Goal: Task Accomplishment & Management: Manage account settings

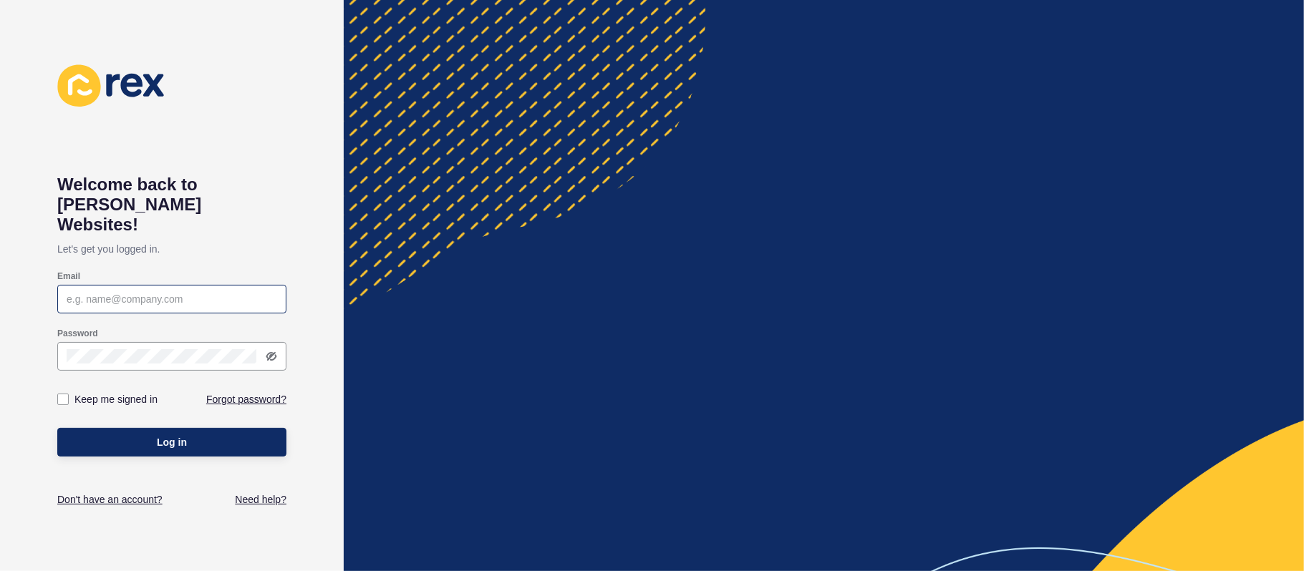
click at [135, 289] on div at bounding box center [171, 299] width 229 height 29
paste input "[EMAIL_ADDRESS][DOMAIN_NAME]"
type input "[EMAIL_ADDRESS][DOMAIN_NAME]"
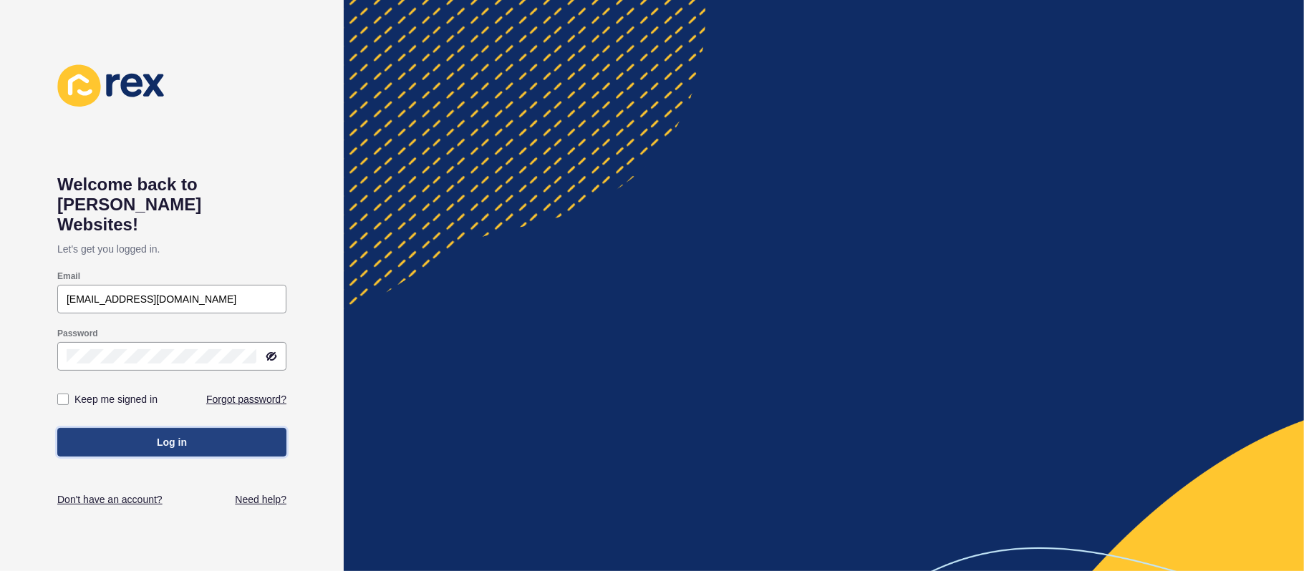
click at [167, 435] on span "Log in" at bounding box center [172, 442] width 30 height 14
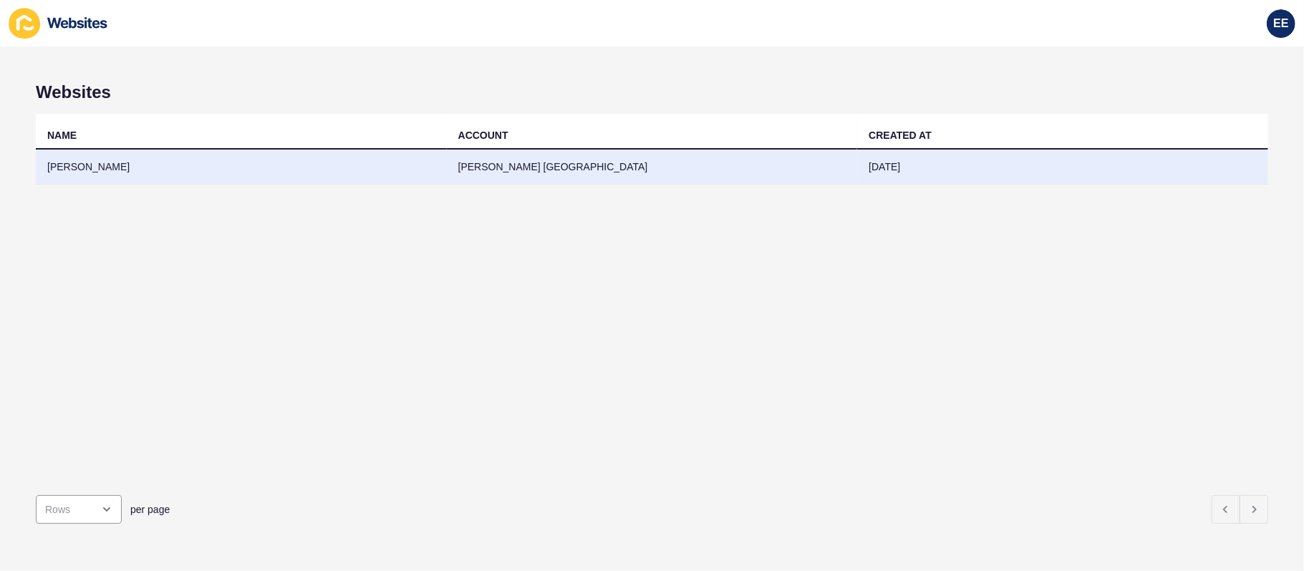
click at [96, 168] on td "[PERSON_NAME]" at bounding box center [241, 167] width 411 height 35
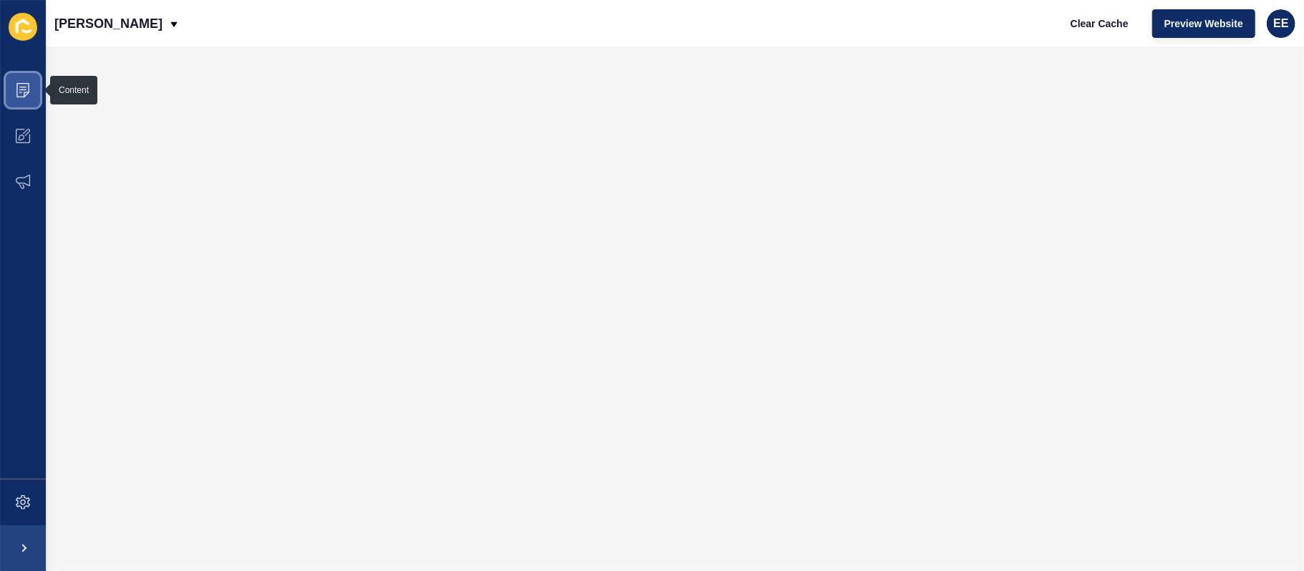
click at [34, 89] on span at bounding box center [23, 90] width 46 height 46
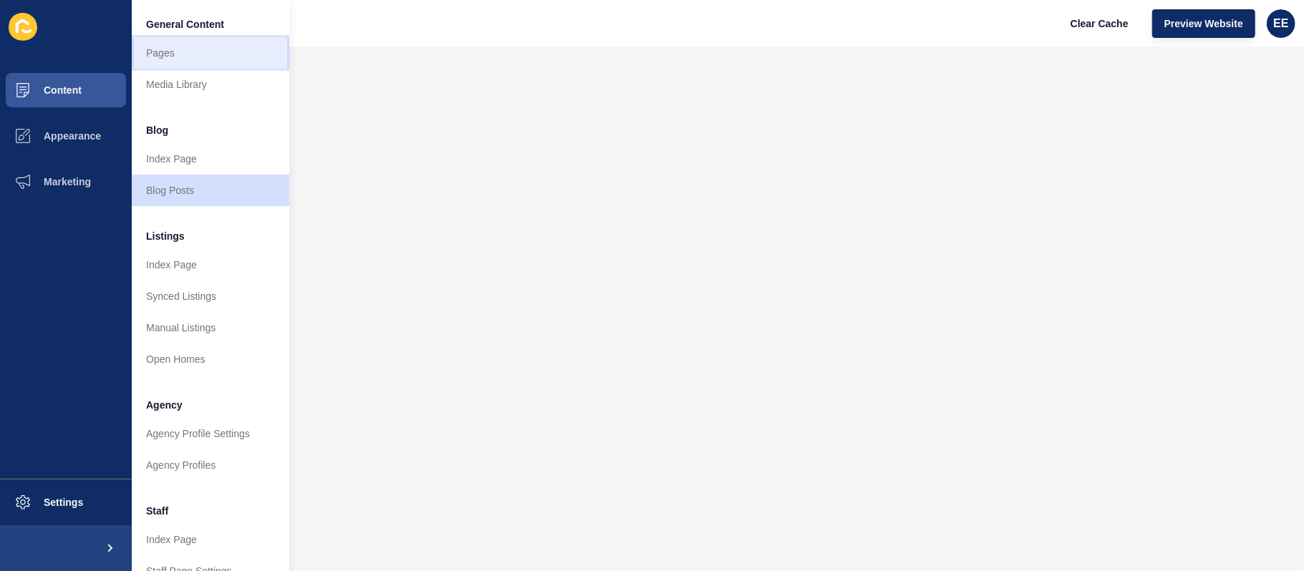
click at [170, 56] on link "Pages" at bounding box center [211, 53] width 158 height 32
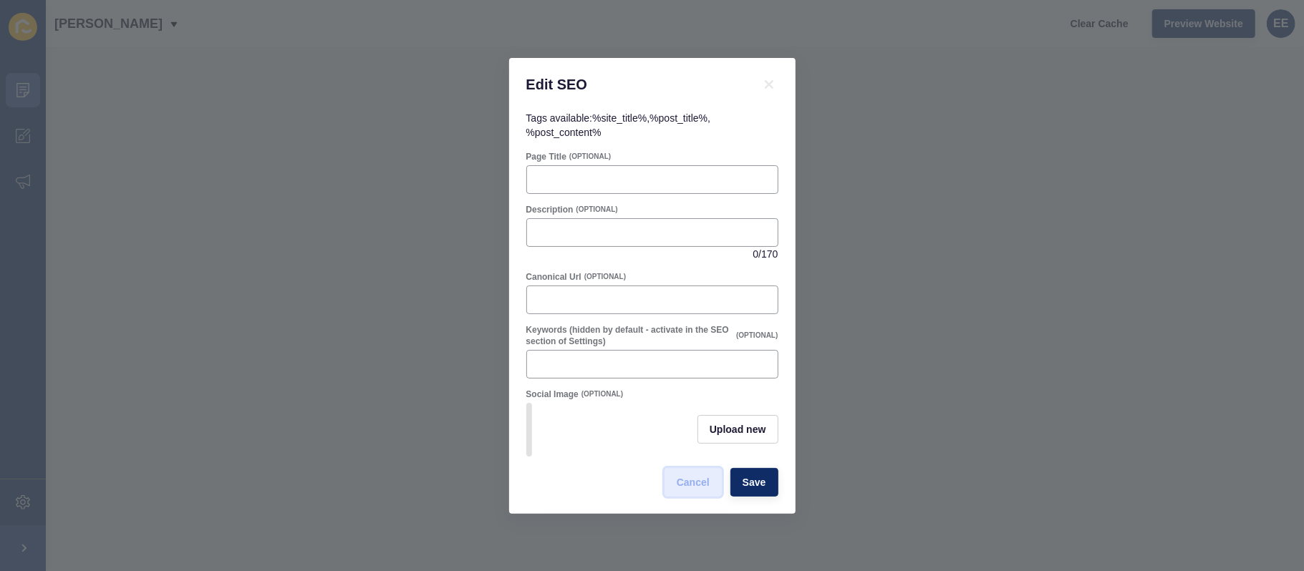
click at [694, 482] on span "Cancel" at bounding box center [693, 482] width 33 height 14
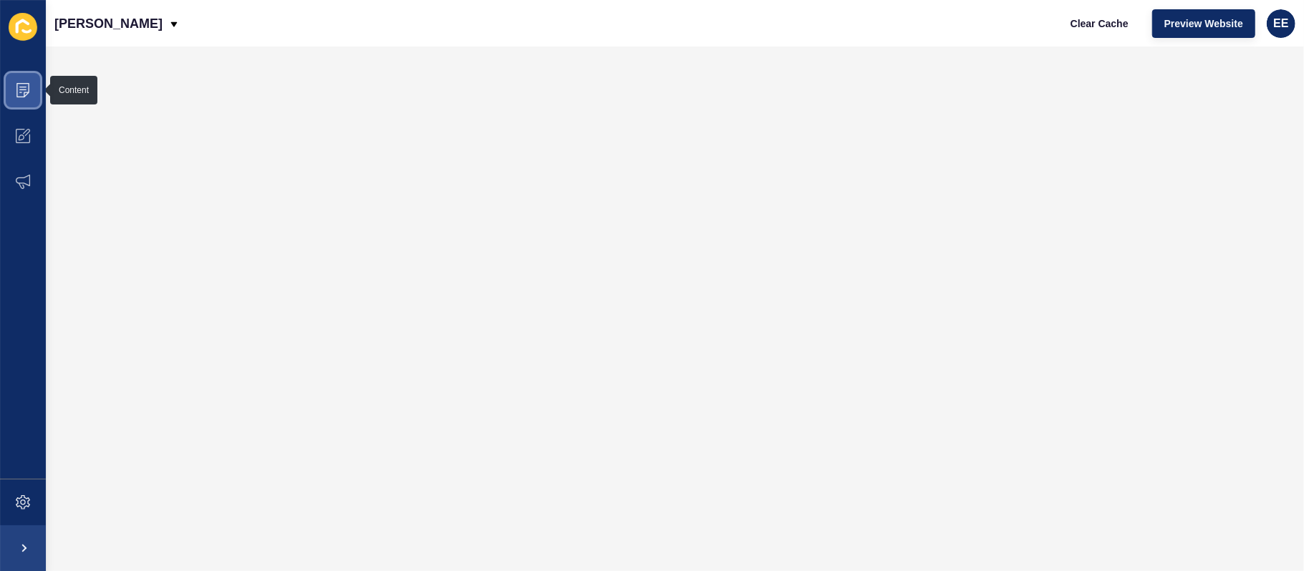
click at [21, 92] on icon at bounding box center [20, 92] width 3 height 1
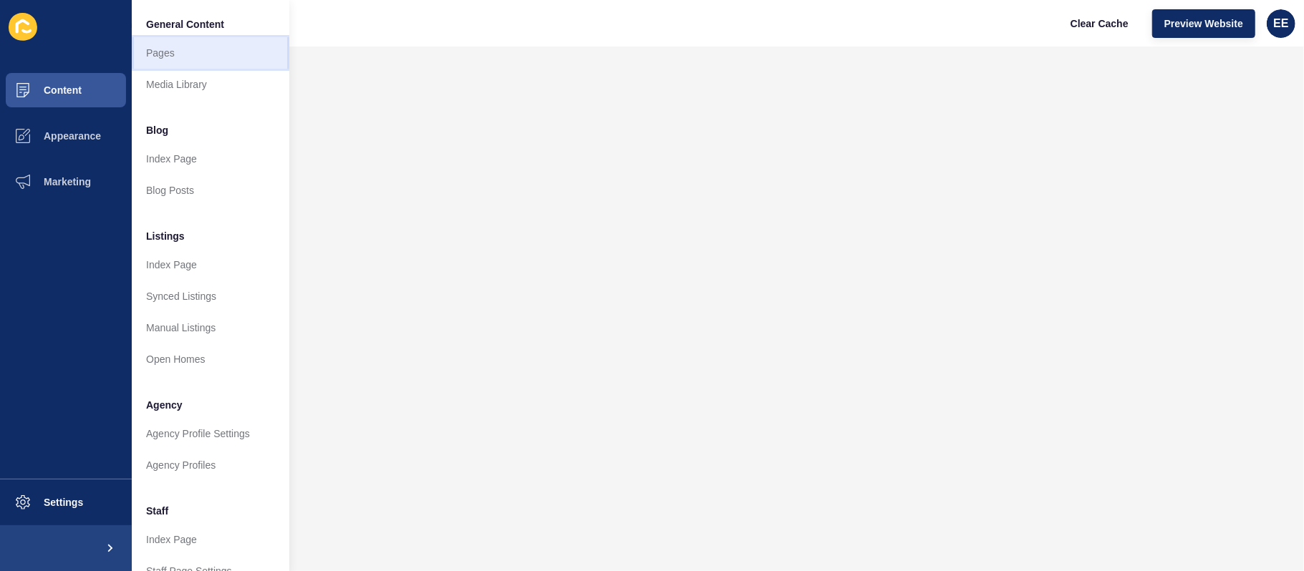
click at [169, 55] on link "Pages" at bounding box center [211, 53] width 158 height 32
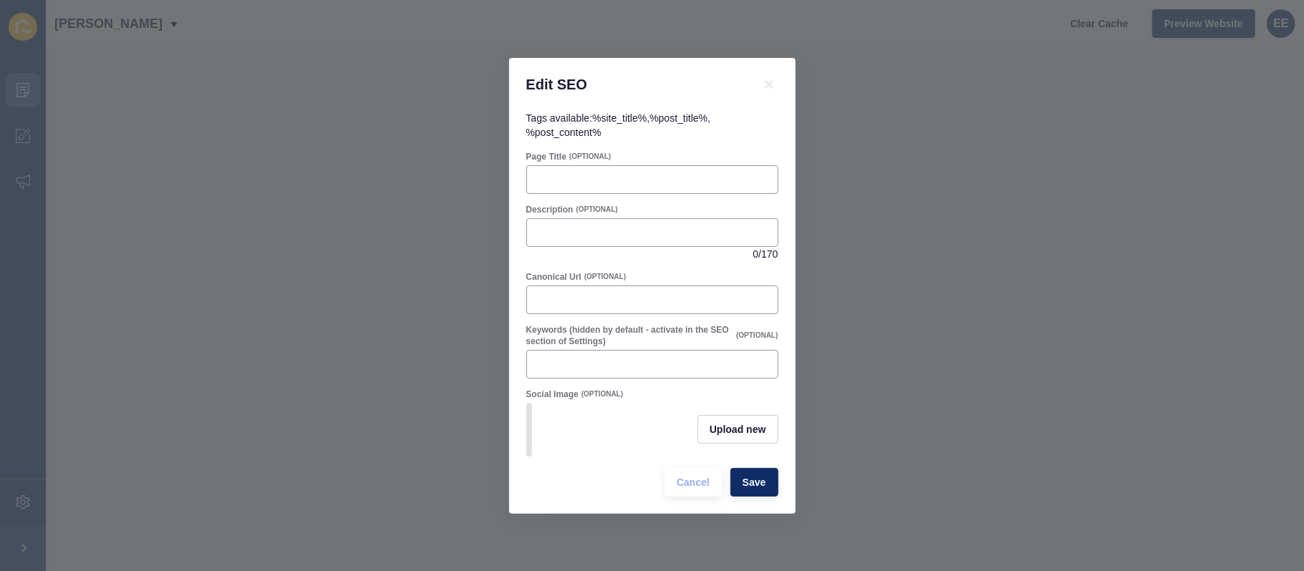
click at [859, 168] on div "Edit SEO Tags available: %site_title% , %post_title% , %post_content% Page Titl…" at bounding box center [652, 285] width 1304 height 571
click at [687, 485] on span "Cancel" at bounding box center [693, 482] width 33 height 14
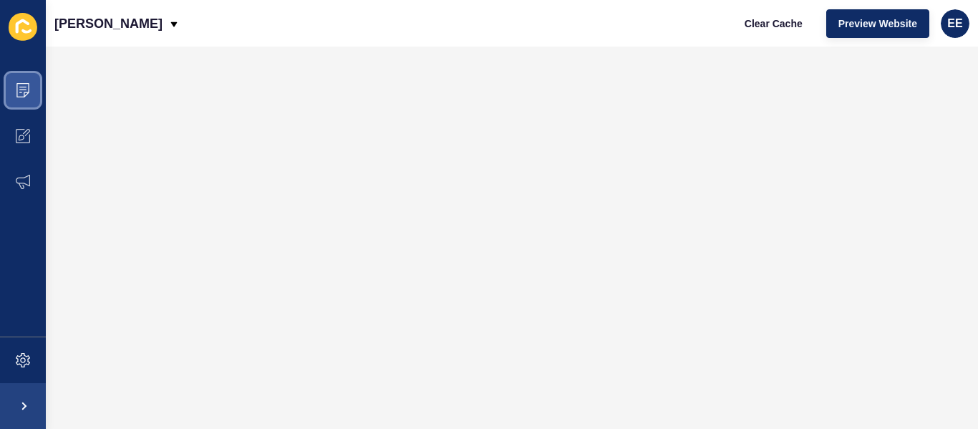
click at [26, 95] on icon at bounding box center [23, 90] width 14 height 14
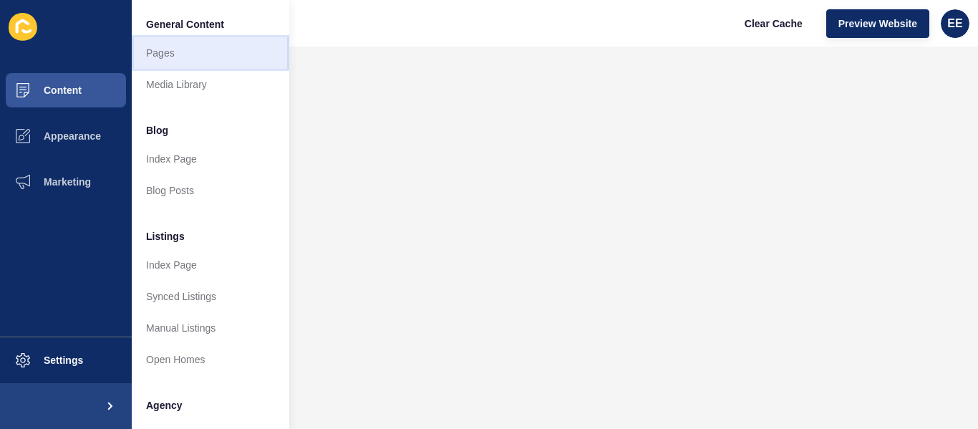
click at [174, 60] on link "Pages" at bounding box center [211, 53] width 158 height 32
